Goal: Task Accomplishment & Management: Manage account settings

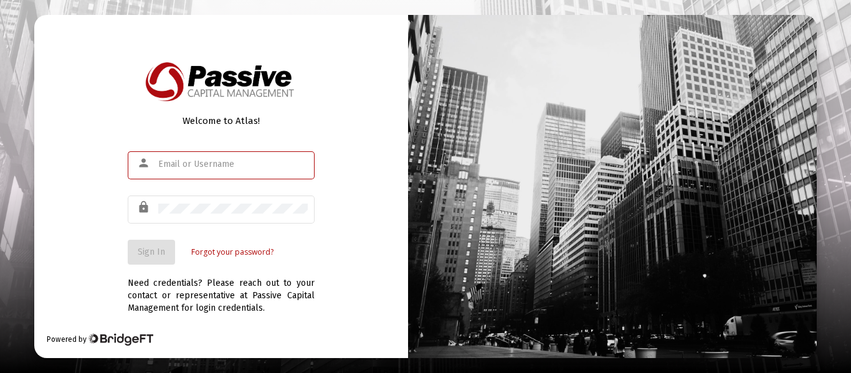
type input "[EMAIL_ADDRESS][DOMAIN_NAME]"
click at [162, 254] on span "Sign In" at bounding box center [151, 252] width 27 height 11
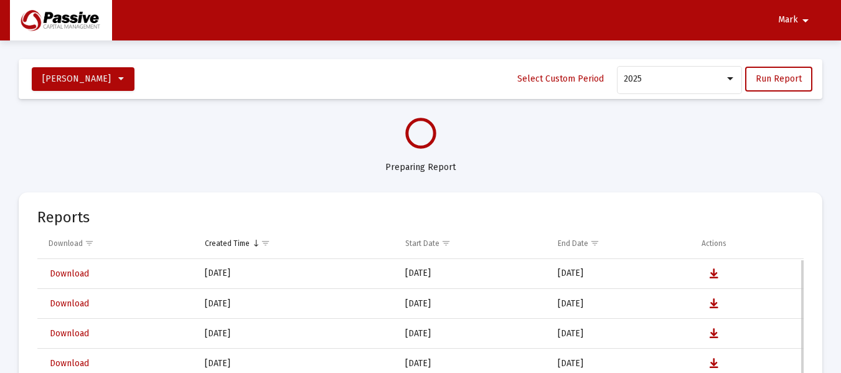
select select "View all"
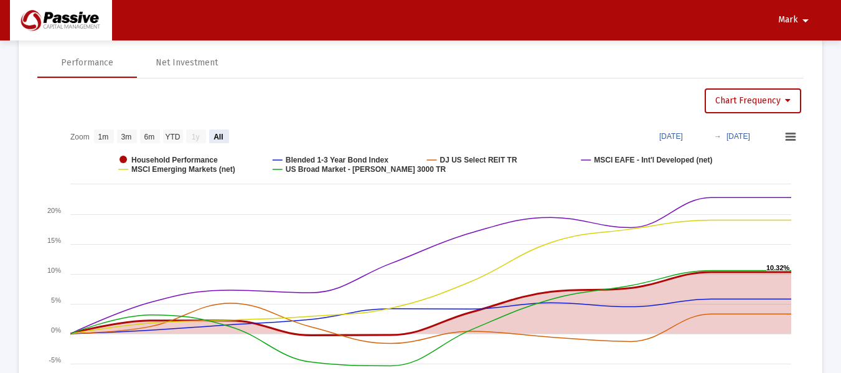
scroll to position [872, 0]
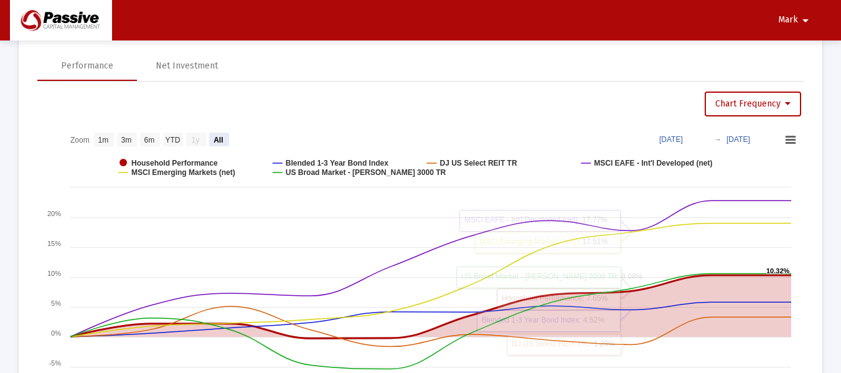
click at [791, 25] on span "Mark" at bounding box center [788, 20] width 20 height 11
click at [775, 57] on icon at bounding box center [779, 52] width 11 height 11
